Goal: Task Accomplishment & Management: Use online tool/utility

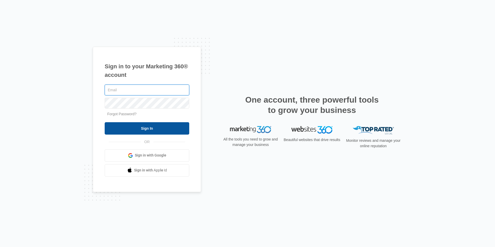
type input "[EMAIL_ADDRESS][DOMAIN_NAME]"
drag, startPoint x: 159, startPoint y: 131, endPoint x: 163, endPoint y: 134, distance: 5.0
click at [159, 131] on input "Sign In" at bounding box center [147, 128] width 85 height 12
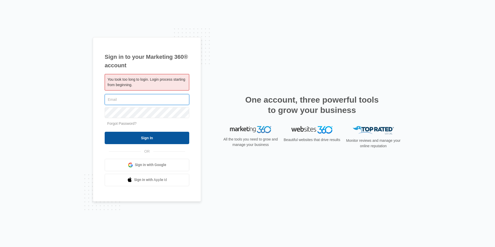
type input "[EMAIL_ADDRESS][DOMAIN_NAME]"
click at [164, 138] on input "Sign In" at bounding box center [147, 138] width 85 height 12
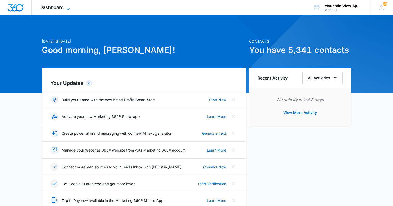
click at [51, 6] on span "Dashboard" at bounding box center [51, 7] width 24 height 5
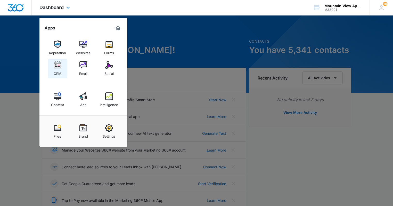
click at [59, 70] on div "CRM" at bounding box center [58, 72] width 8 height 7
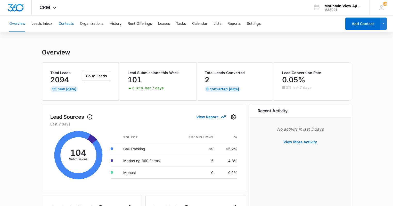
click at [72, 26] on button "Contacts" at bounding box center [66, 23] width 15 height 17
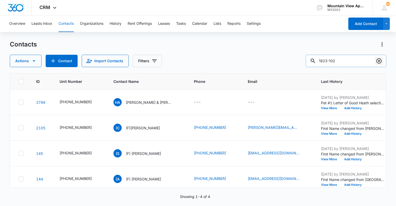
click at [380, 59] on icon "Clear" at bounding box center [379, 61] width 6 height 6
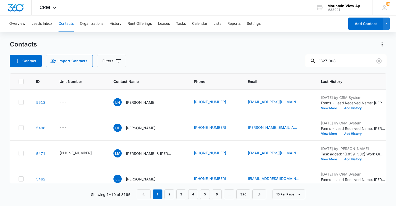
type input "1827-308"
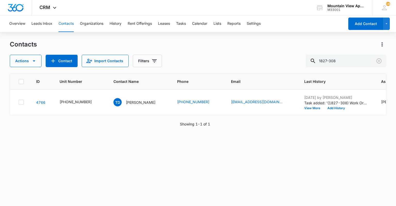
drag, startPoint x: 379, startPoint y: 63, endPoint x: 340, endPoint y: 69, distance: 39.6
click at [379, 63] on icon "Clear" at bounding box center [379, 61] width 6 height 6
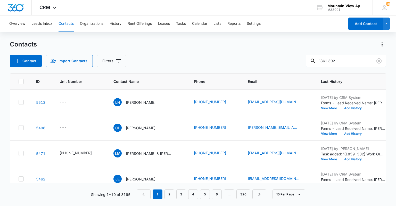
type input "1861-302"
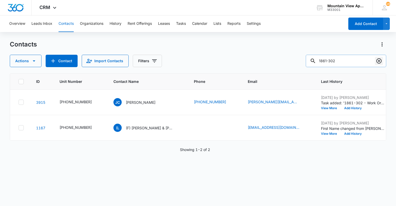
click at [377, 63] on icon "Clear" at bounding box center [379, 61] width 6 height 6
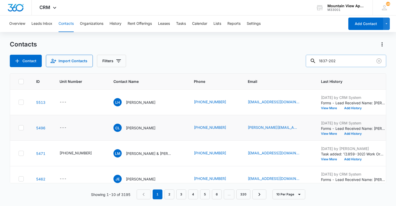
type input "1837-202"
